Goal: Information Seeking & Learning: Find specific fact

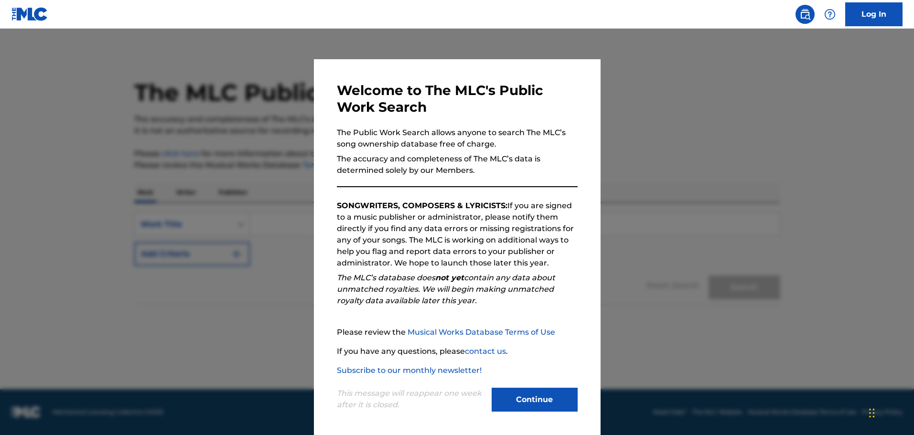
click at [545, 405] on button "Continue" at bounding box center [535, 400] width 86 height 24
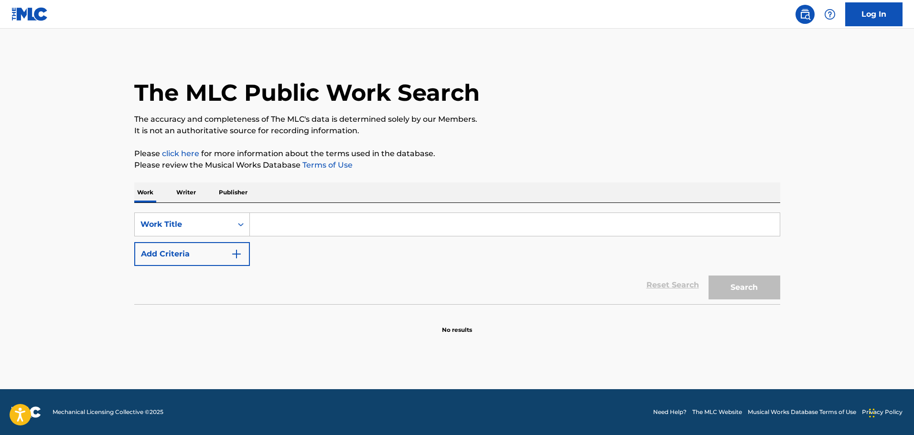
click at [378, 218] on input "Search Form" at bounding box center [515, 224] width 530 height 23
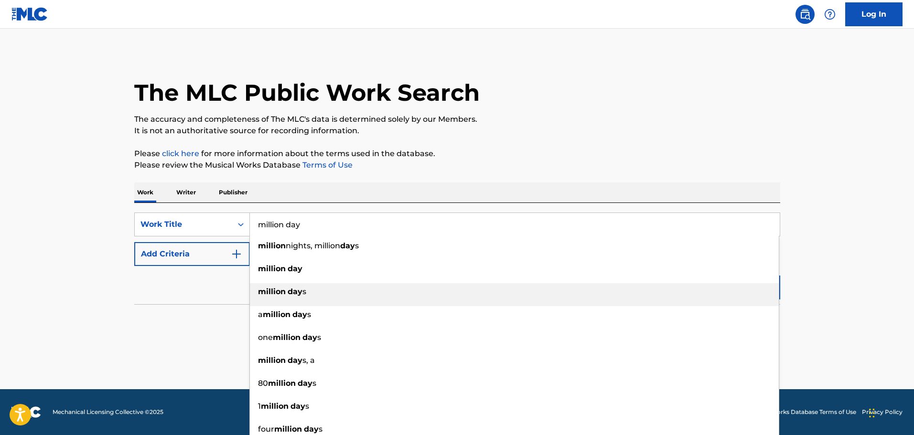
click at [331, 290] on div "million day s" at bounding box center [514, 291] width 529 height 17
type input "million days"
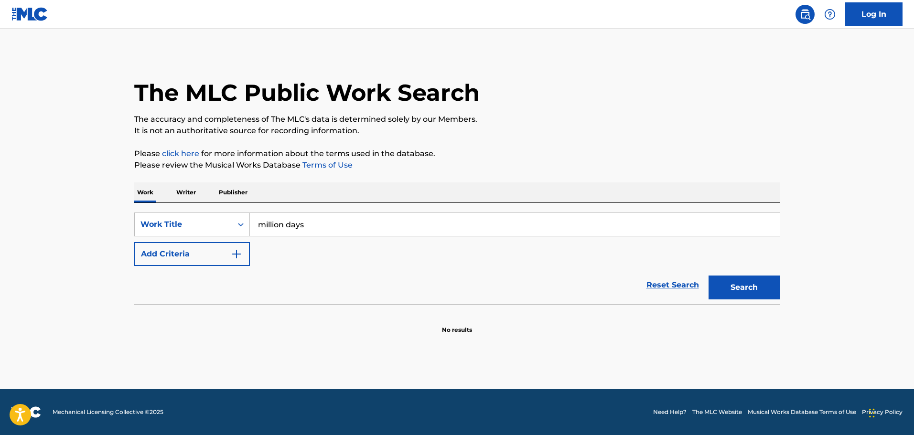
click at [228, 245] on button "Add Criteria" at bounding box center [192, 254] width 116 height 24
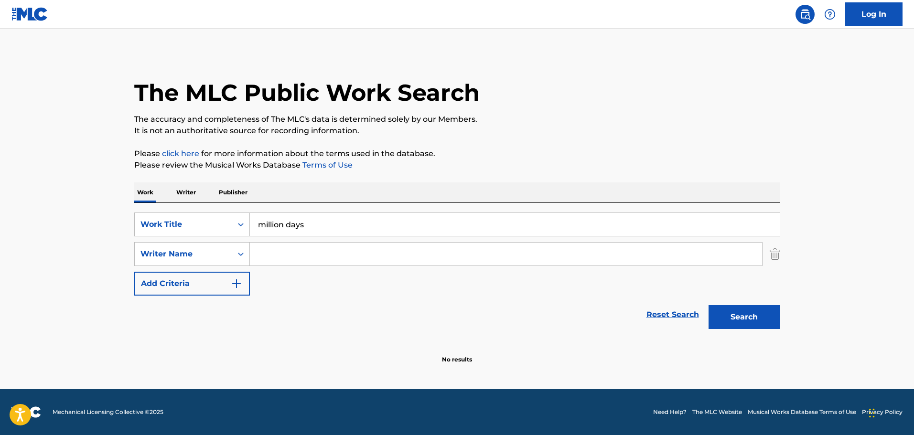
click at [288, 254] on input "Search Form" at bounding box center [506, 254] width 512 height 23
type input "skye"
click at [708, 305] on button "Search" at bounding box center [744, 317] width 72 height 24
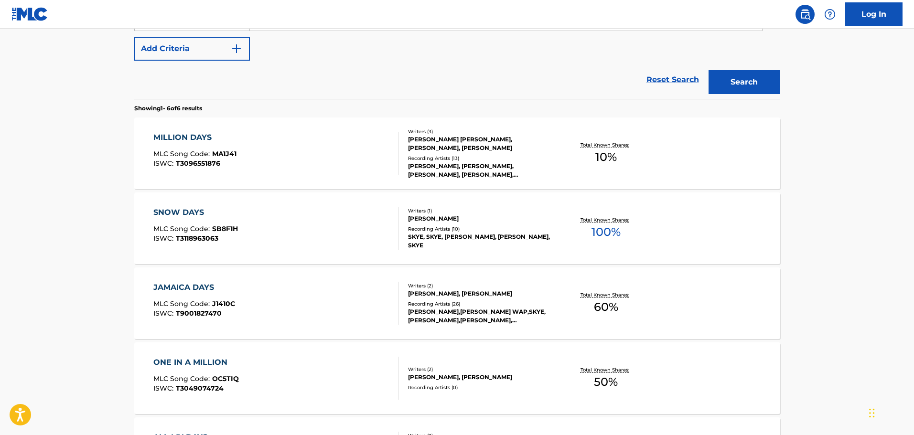
scroll to position [239, 0]
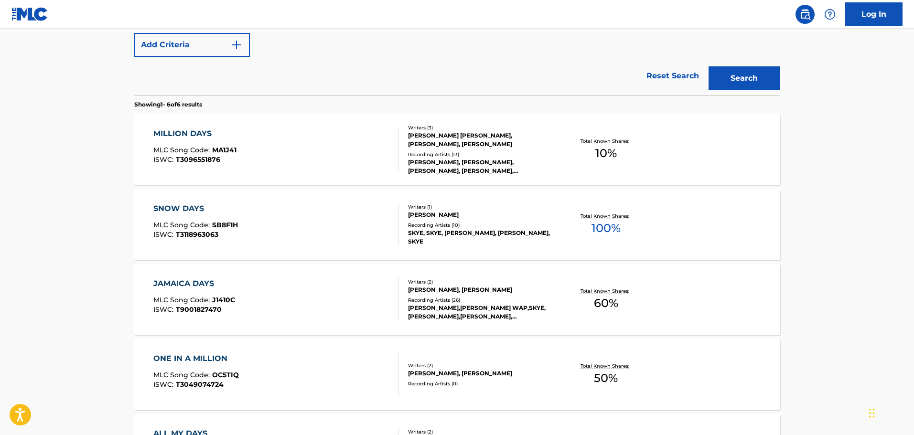
click at [424, 167] on div "[PERSON_NAME], [PERSON_NAME], [PERSON_NAME], [PERSON_NAME], [PERSON_NAME]" at bounding box center [480, 166] width 144 height 17
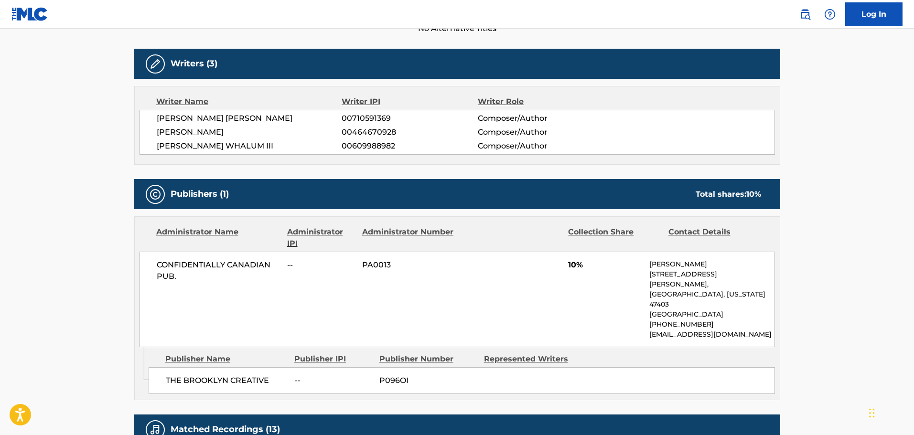
scroll to position [287, 0]
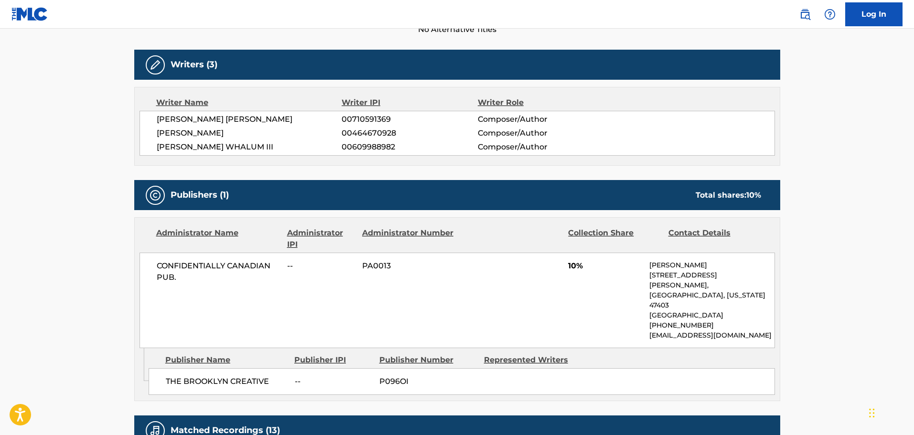
click at [174, 273] on span "CONFIDENTIALLY CANADIAN PUB." at bounding box center [219, 271] width 124 height 23
drag, startPoint x: 179, startPoint y: 274, endPoint x: 158, endPoint y: 269, distance: 21.6
click at [158, 269] on span "CONFIDENTIALLY CANADIAN PUB." at bounding box center [219, 271] width 124 height 23
copy span "CONFIDENTIALLY CANADIAN PUB."
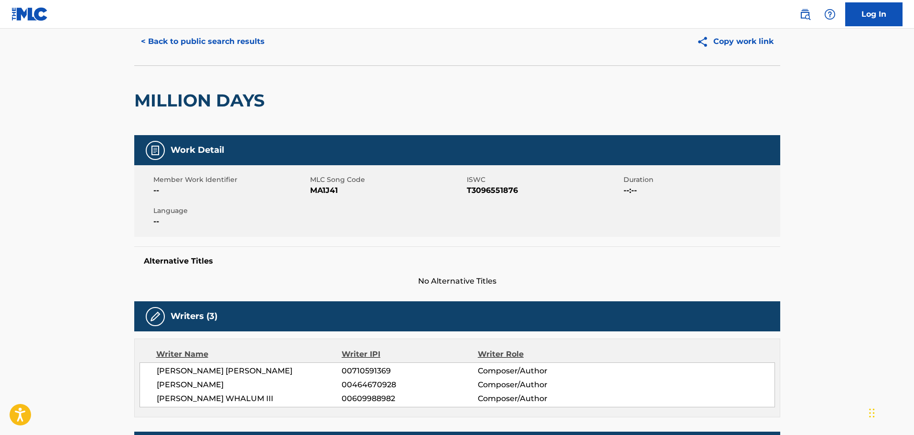
scroll to position [0, 0]
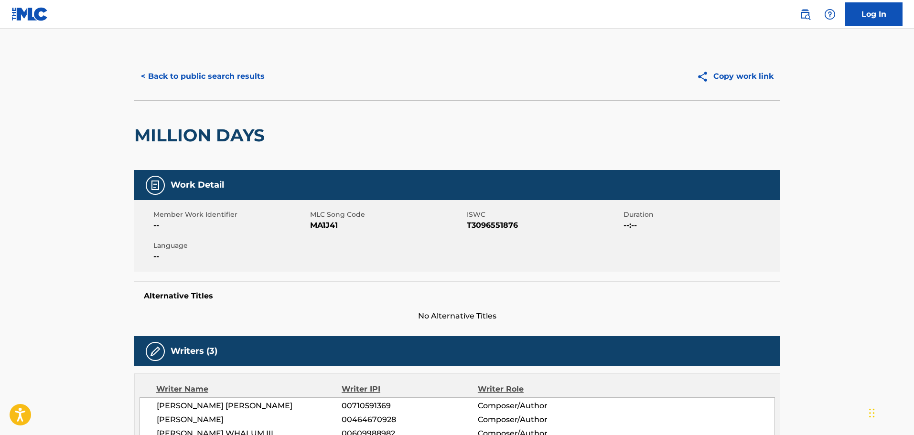
click at [166, 65] on button "< Back to public search results" at bounding box center [202, 76] width 137 height 24
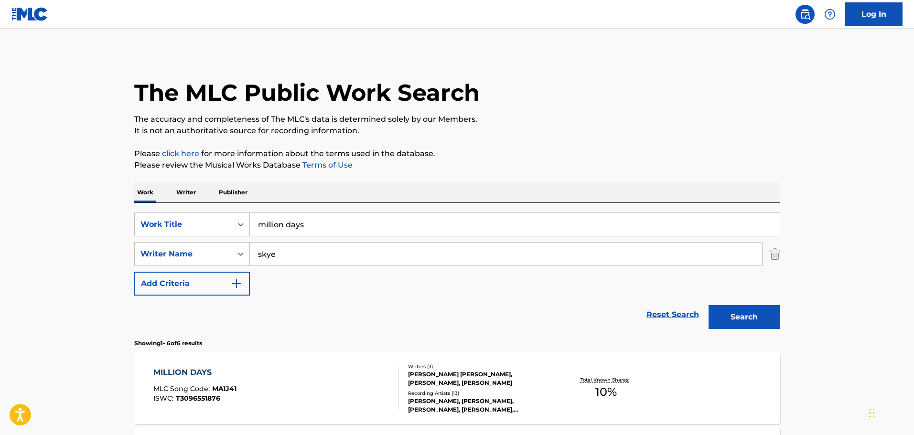
drag, startPoint x: 309, startPoint y: 224, endPoint x: 178, endPoint y: 202, distance: 132.7
click at [726, 315] on button "Search" at bounding box center [744, 317] width 72 height 24
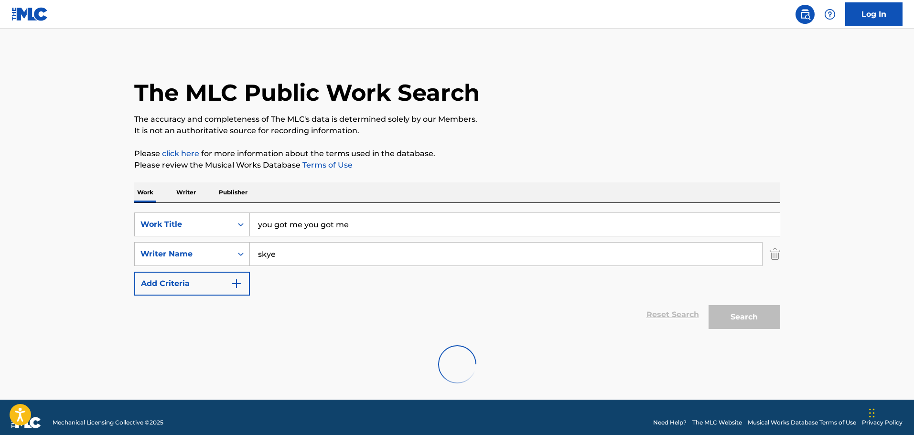
click at [310, 226] on input "you got me you got me" at bounding box center [515, 224] width 530 height 23
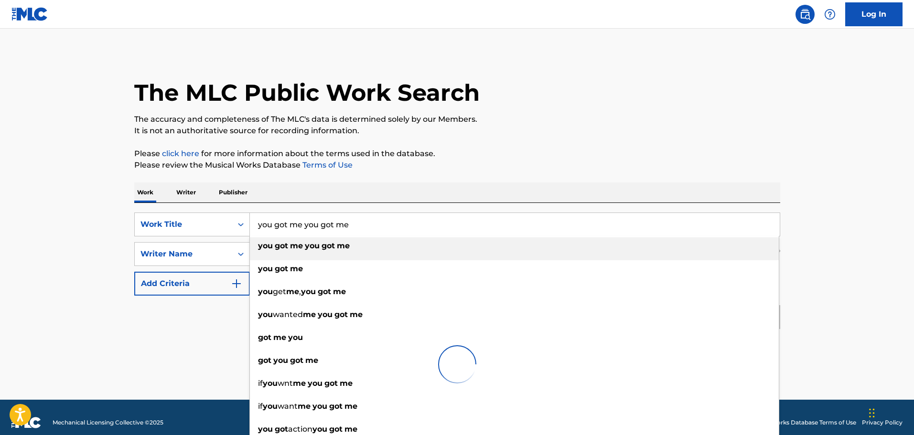
click at [365, 217] on input "you got me you got me" at bounding box center [515, 224] width 530 height 23
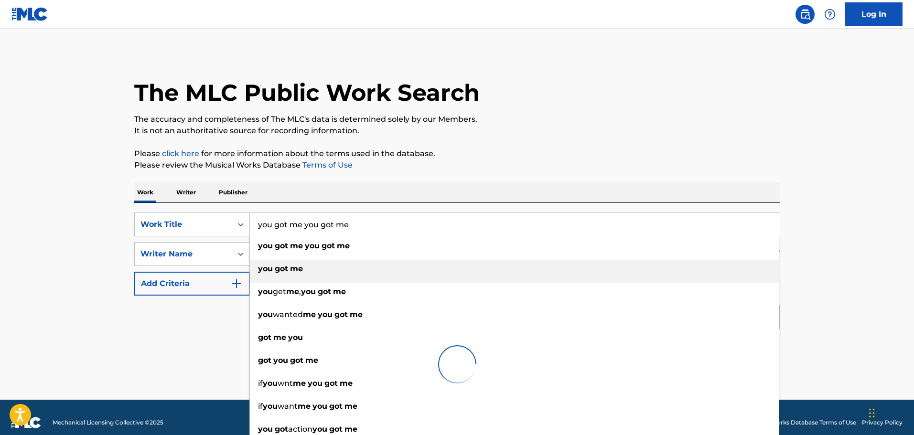
click at [300, 263] on div "you got me" at bounding box center [514, 268] width 529 height 17
type input "you got me"
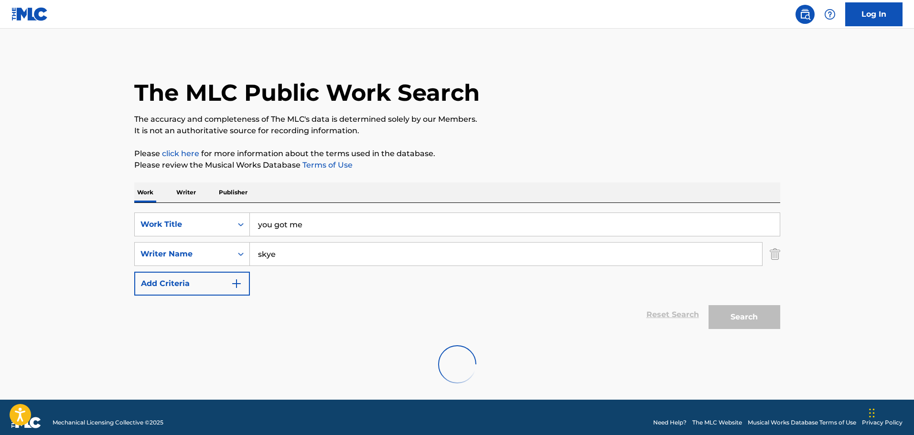
click at [742, 322] on div "Search" at bounding box center [742, 315] width 76 height 38
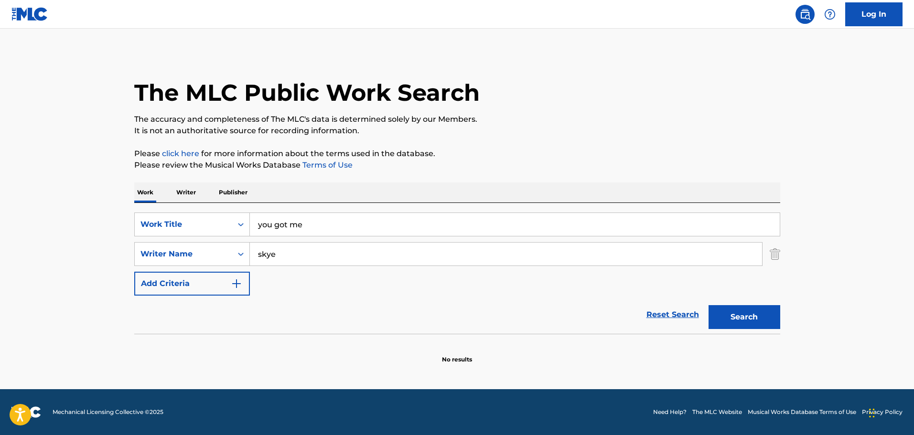
click at [747, 318] on button "Search" at bounding box center [744, 317] width 72 height 24
